Goal: Find specific page/section: Find specific page/section

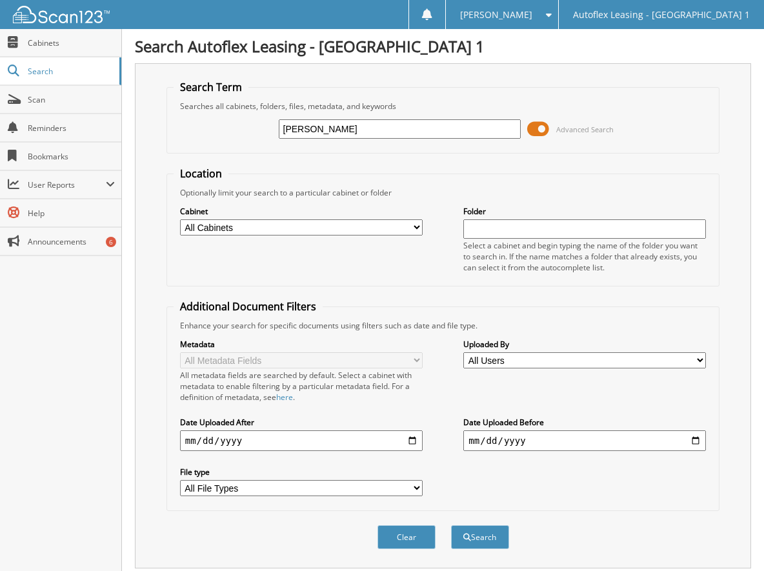
drag, startPoint x: 368, startPoint y: 129, endPoint x: 185, endPoint y: 127, distance: 183.3
click at [187, 130] on div "ronald bradford Advanced Search" at bounding box center [444, 129] width 540 height 35
type input "legendz way"
click at [451, 525] on button "Search" at bounding box center [480, 537] width 58 height 24
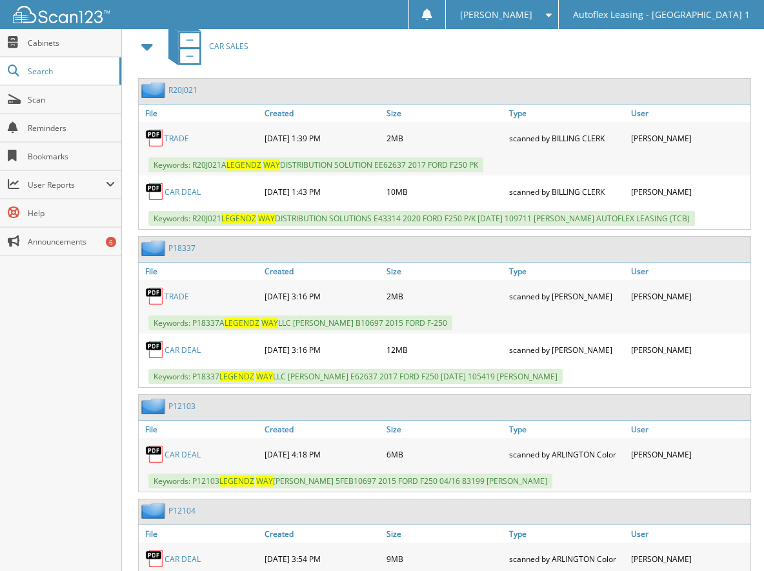
scroll to position [581, 0]
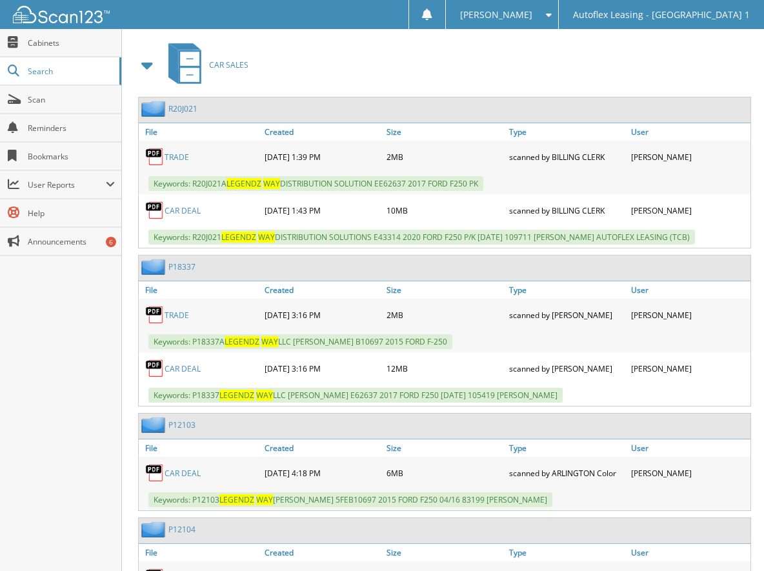
click at [187, 213] on link "CAR DEAL" at bounding box center [183, 210] width 36 height 11
